Goal: Check status: Check status

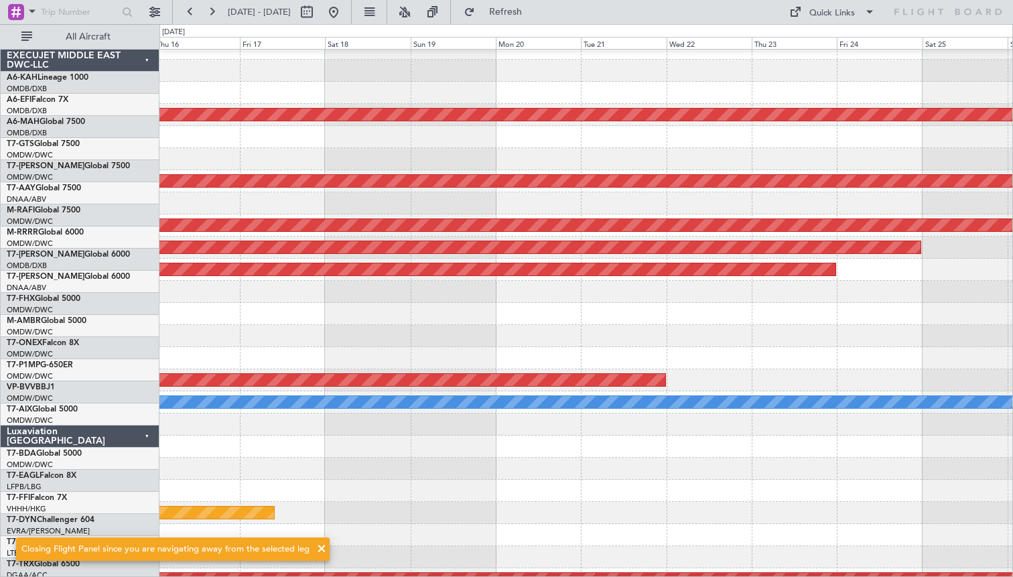
scroll to position [100, 0]
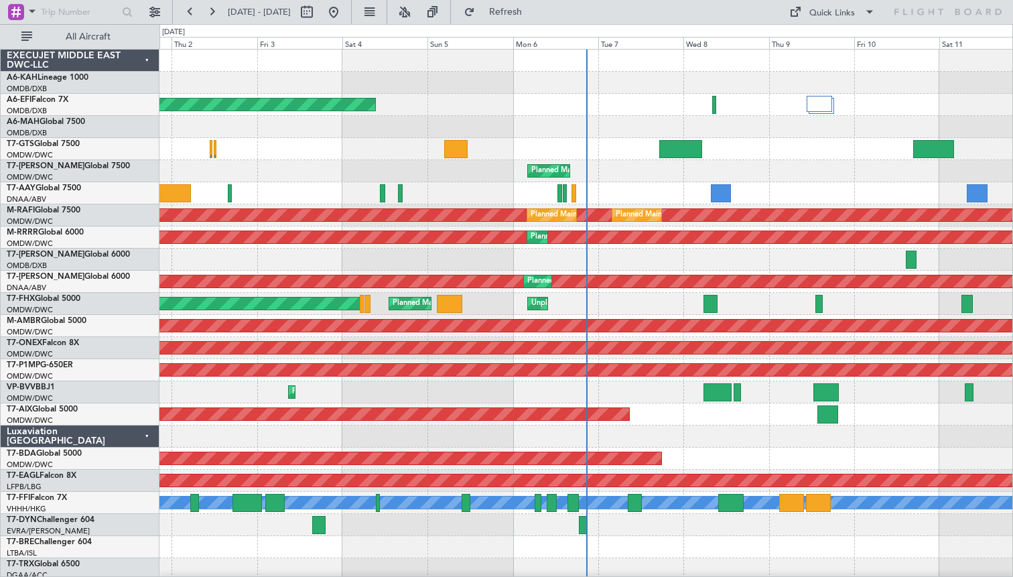
click at [560, 151] on div "Planned Maint Dubai (Al Maktoum Intl)" at bounding box center [585, 149] width 853 height 22
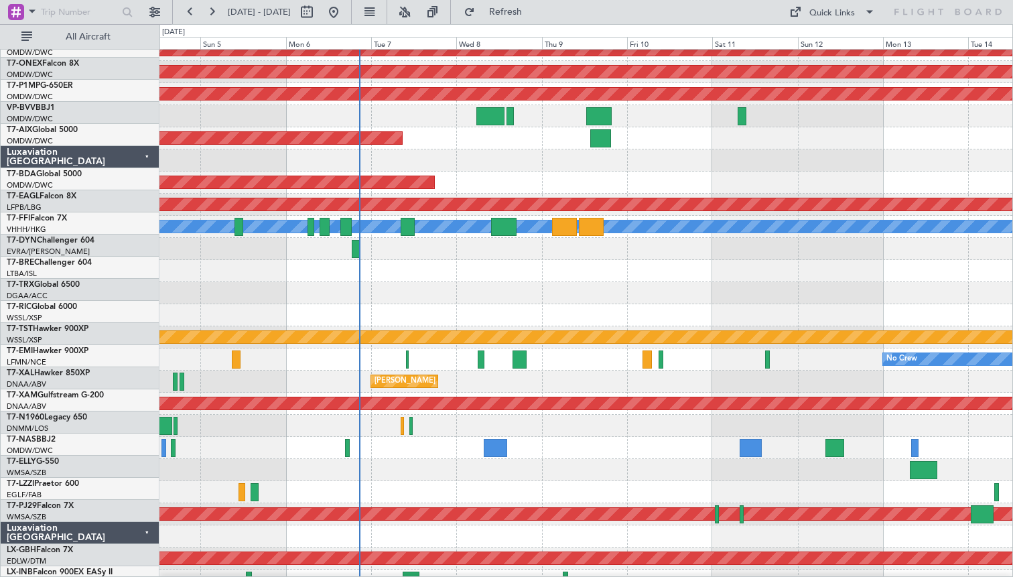
scroll to position [280, 0]
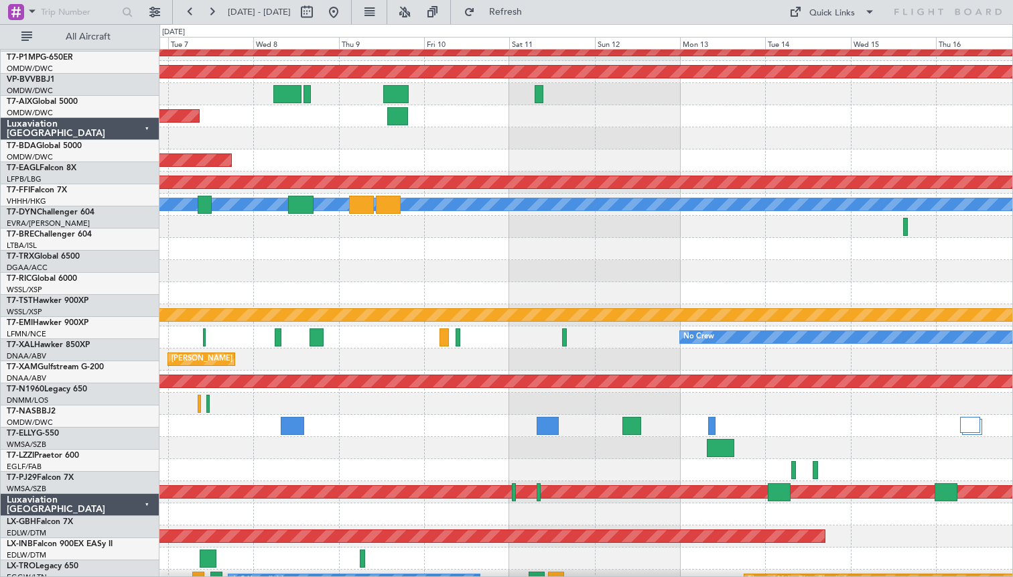
click at [314, 260] on div at bounding box center [585, 271] width 853 height 22
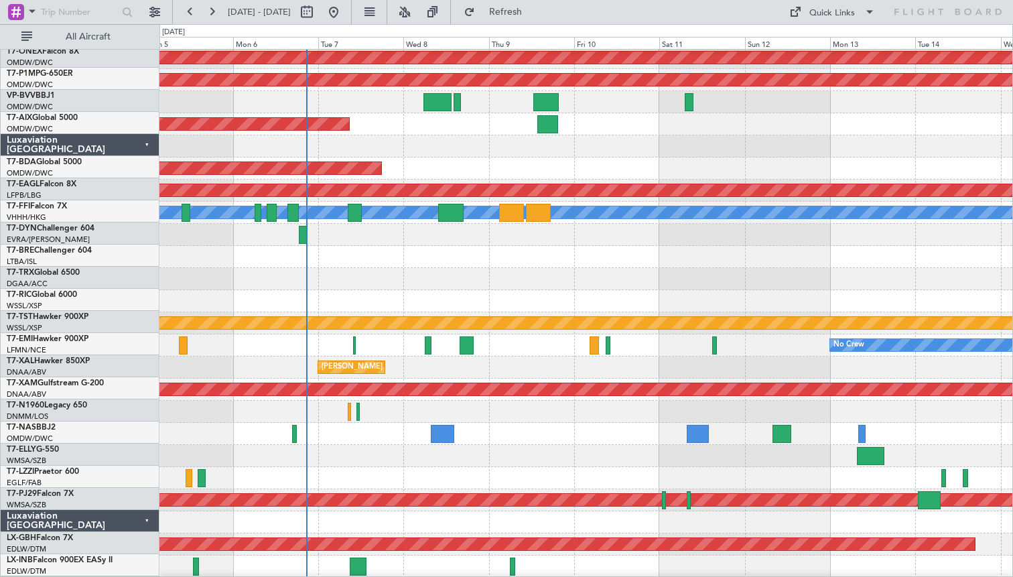
click at [531, 269] on div at bounding box center [585, 279] width 853 height 22
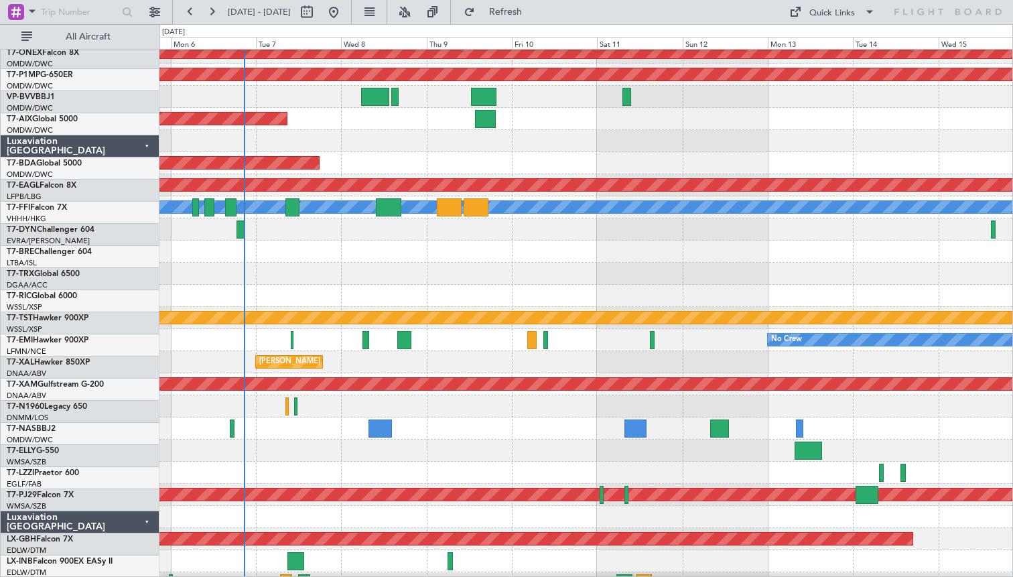
scroll to position [299, 0]
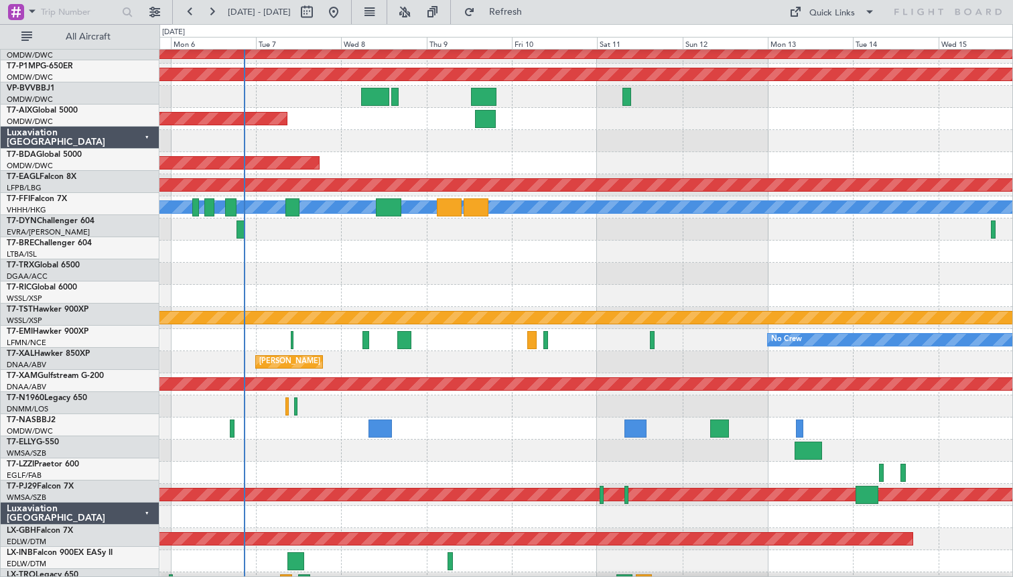
click at [583, 263] on div at bounding box center [585, 274] width 853 height 22
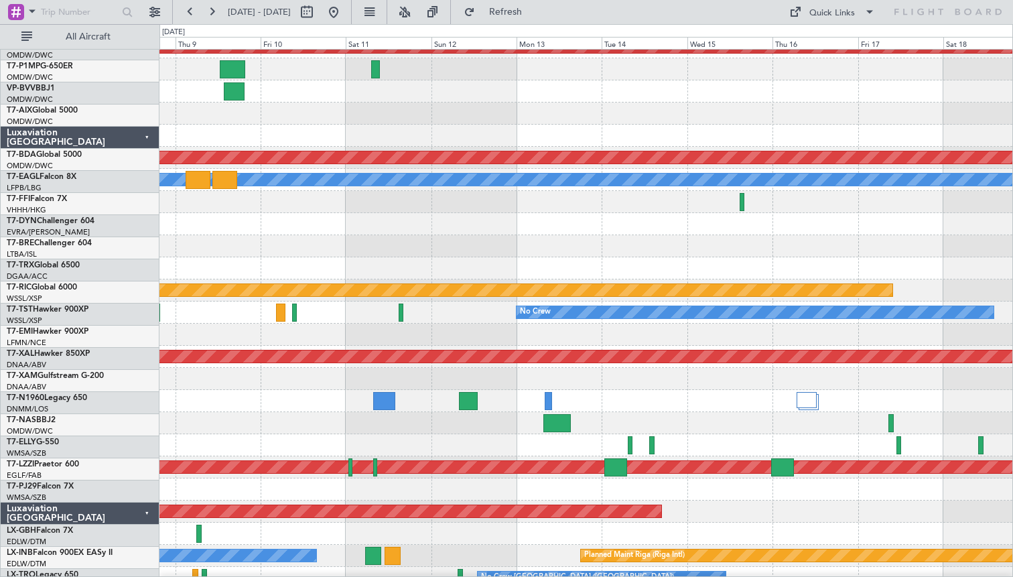
click at [460, 251] on div at bounding box center [585, 246] width 853 height 22
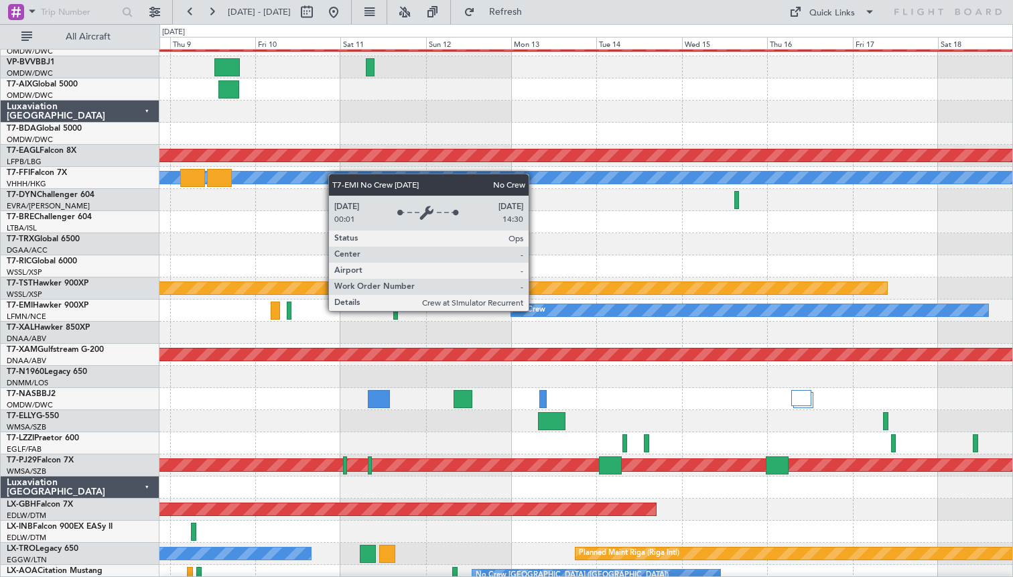
click at [535, 310] on div "No Crew" at bounding box center [530, 310] width 31 height 20
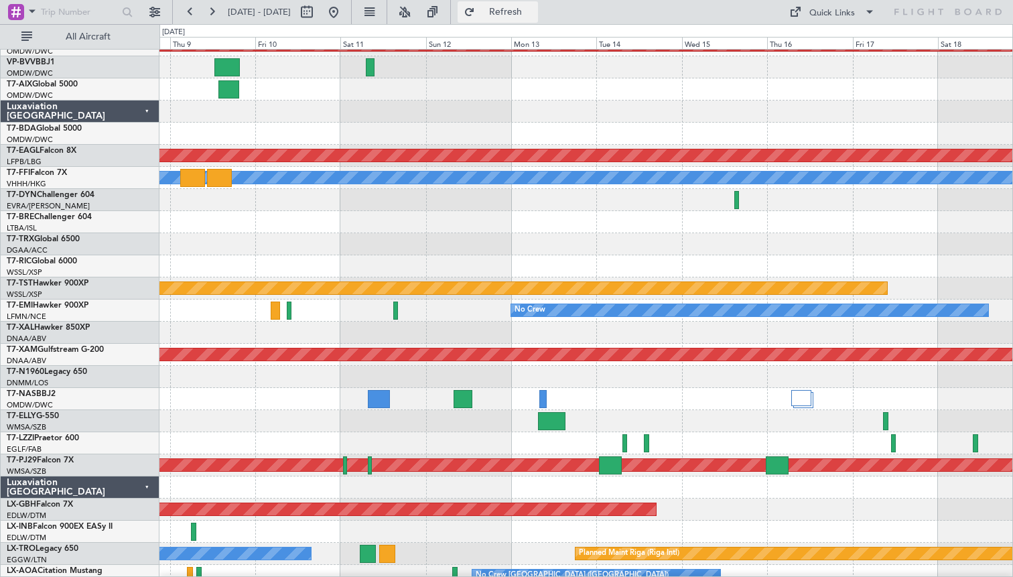
click at [517, 8] on button "Refresh" at bounding box center [498, 11] width 80 height 21
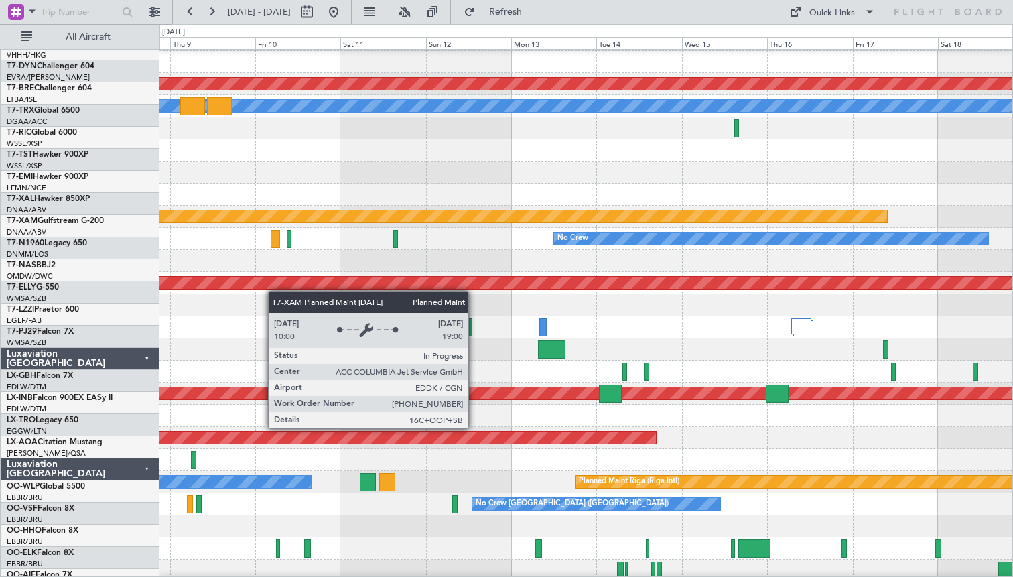
scroll to position [462, 0]
